Goal: Find specific page/section: Find specific page/section

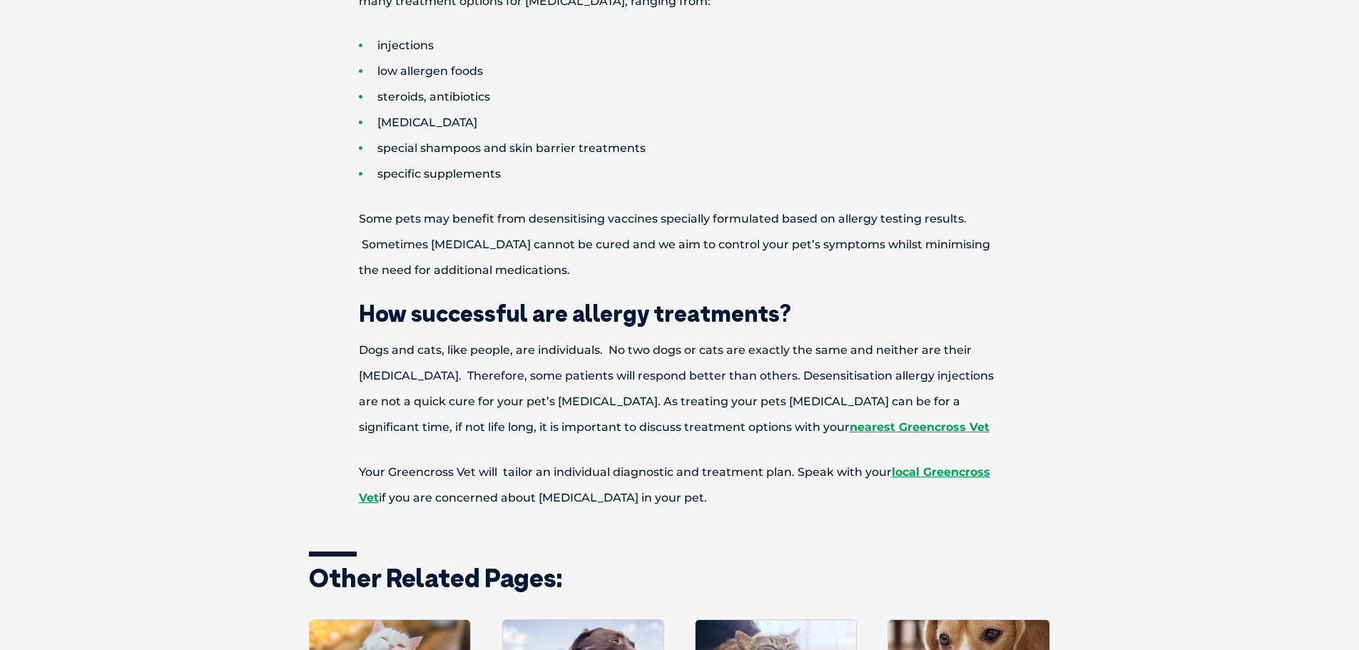
scroll to position [1070, 0]
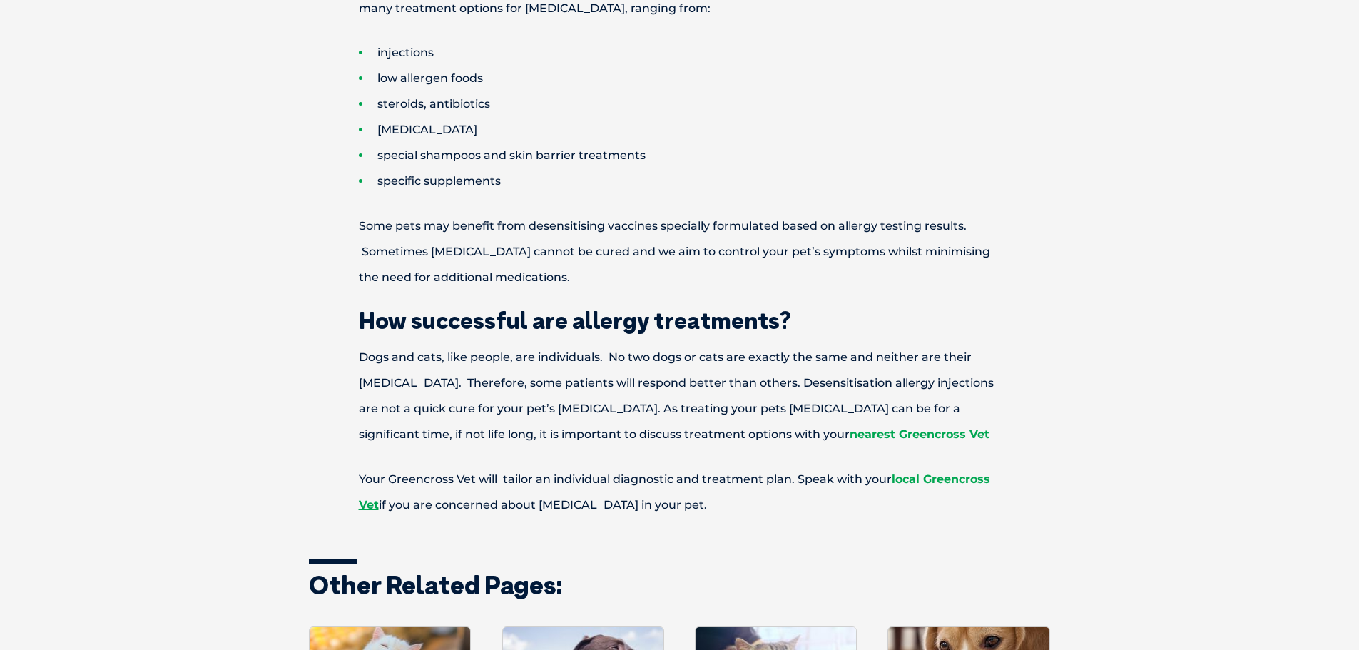
click at [849, 431] on link "nearest Greencross Vet" at bounding box center [919, 434] width 140 height 14
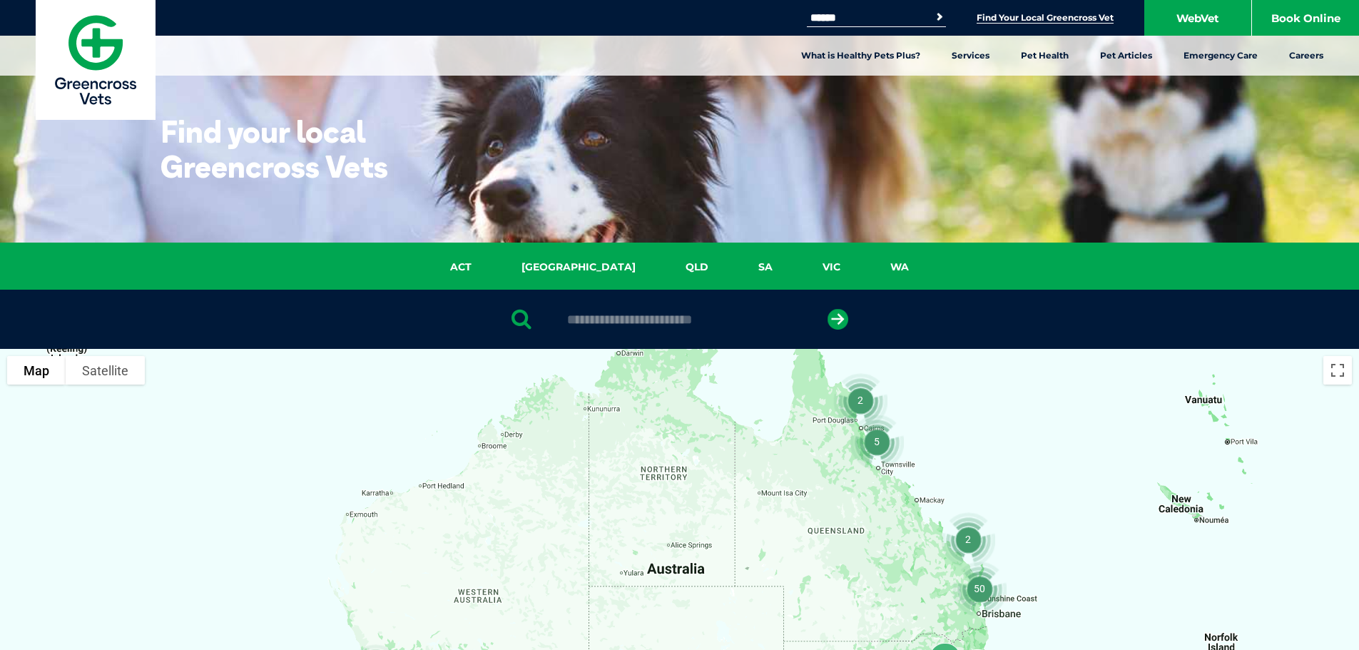
click at [697, 317] on input "text" at bounding box center [679, 319] width 239 height 14
type input "****"
click at [842, 317] on icon "submit" at bounding box center [837, 319] width 21 height 21
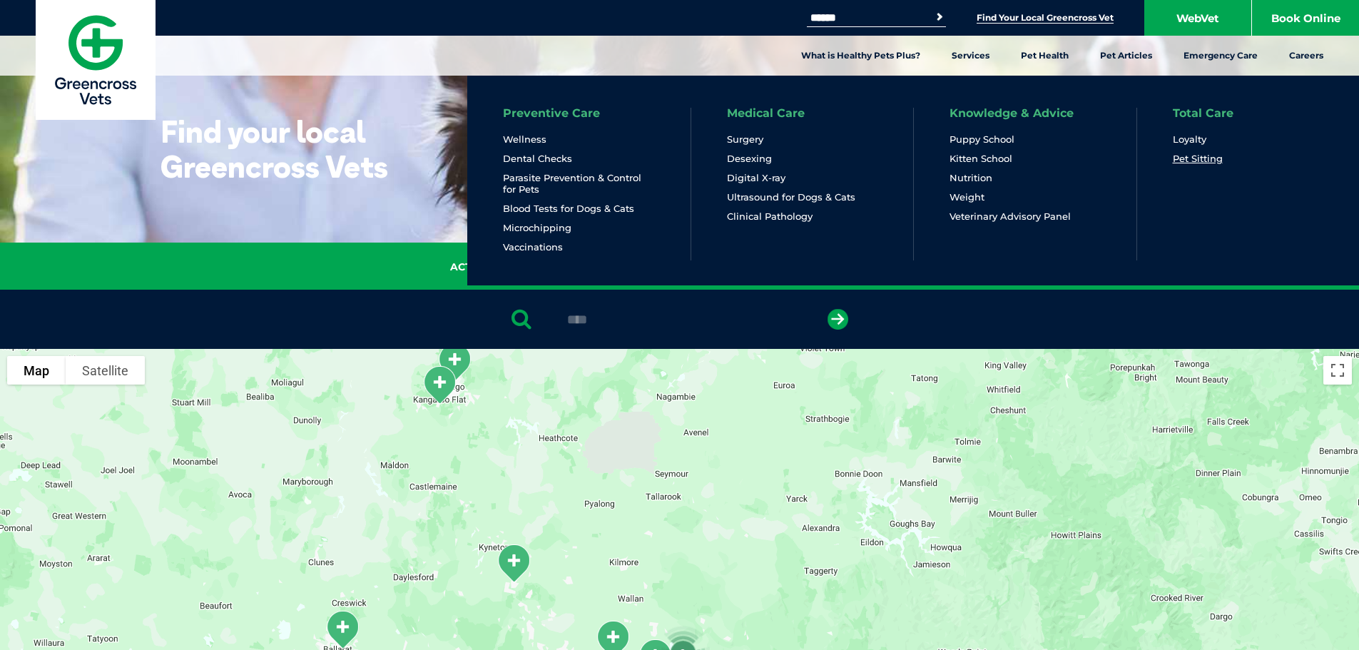
click at [1195, 158] on link "Pet Sitting" at bounding box center [1197, 159] width 50 height 12
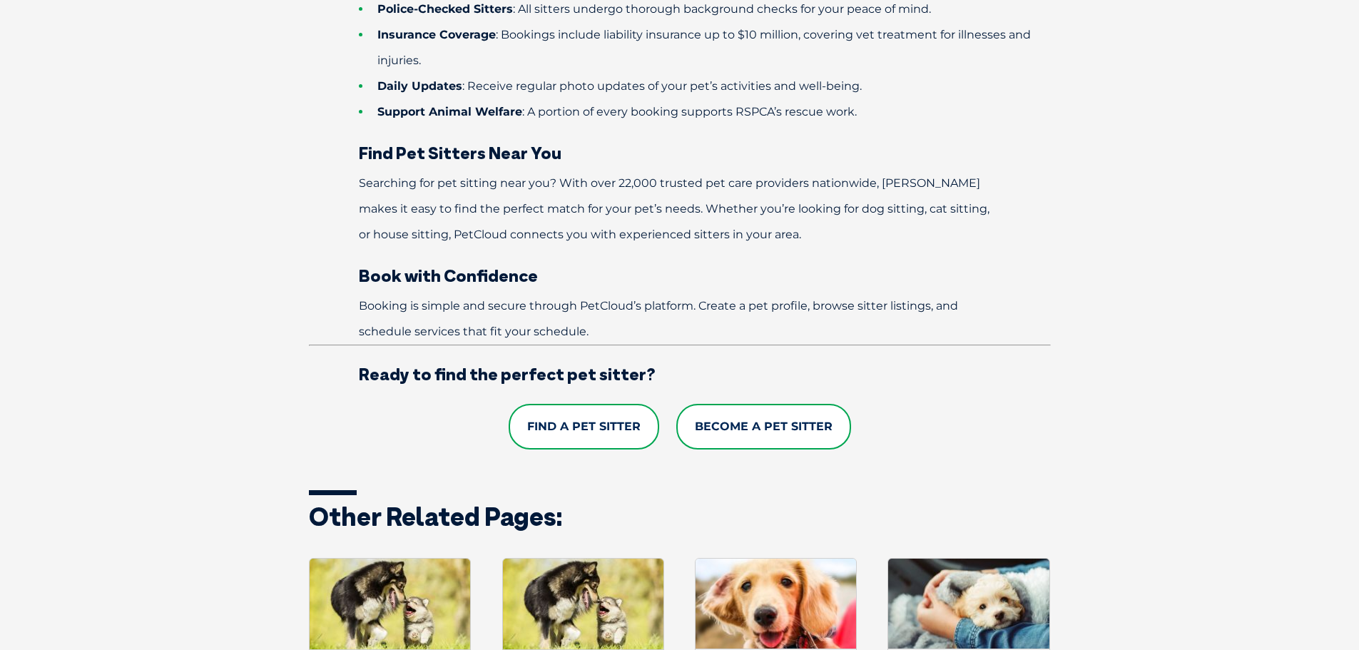
scroll to position [927, 0]
click at [583, 424] on link "Find a Pet Sitter" at bounding box center [584, 426] width 150 height 46
